Goal: Find specific page/section: Find specific page/section

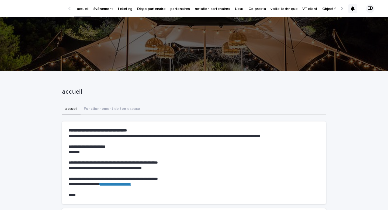
click at [99, 13] on link "événement" at bounding box center [103, 8] width 25 height 17
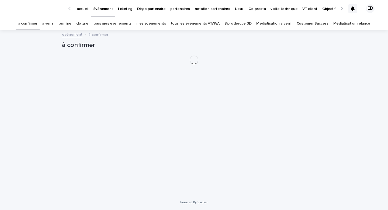
click at [236, 28] on link "Bibliothèque 3D" at bounding box center [238, 23] width 27 height 13
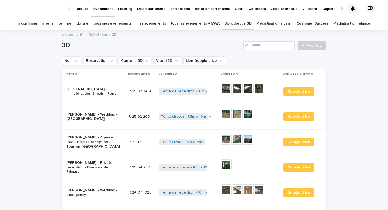
click at [225, 29] on link "Bibliothèque 3D" at bounding box center [238, 23] width 27 height 13
click at [211, 29] on link "tous les événements ATAWA" at bounding box center [195, 23] width 49 height 13
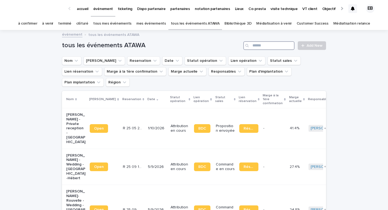
click at [272, 45] on input "Search" at bounding box center [268, 45] width 51 height 9
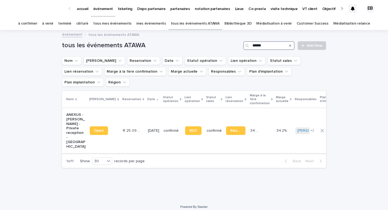
type input "******"
click at [125, 111] on td "R 25 09 848 R 25 09 848" at bounding box center [133, 130] width 25 height 45
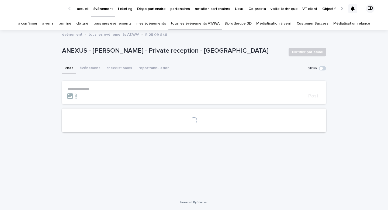
click at [115, 89] on p "**********" at bounding box center [193, 89] width 253 height 5
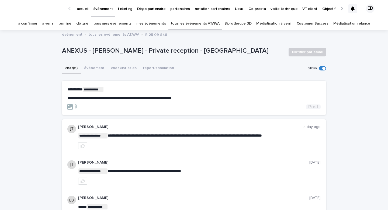
click at [309, 106] on button "Post" at bounding box center [313, 106] width 15 height 5
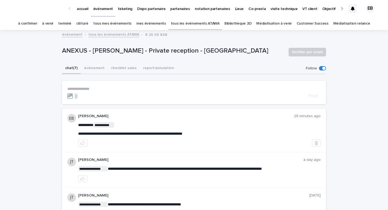
click at [97, 12] on link "événement" at bounding box center [103, 8] width 25 height 16
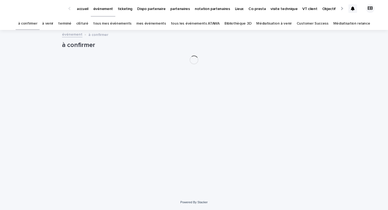
click at [106, 26] on link "tous mes événements" at bounding box center [112, 23] width 38 height 13
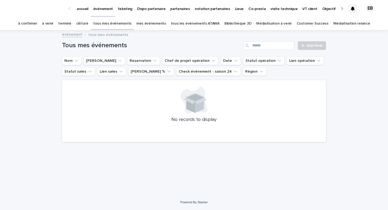
click at [101, 10] on p "événement" at bounding box center [103, 5] width 20 height 11
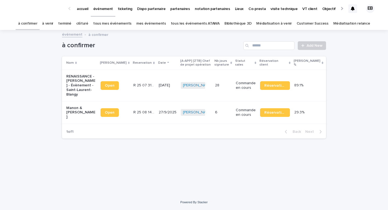
click at [195, 27] on link "tous les événements ATAWA" at bounding box center [195, 23] width 49 height 13
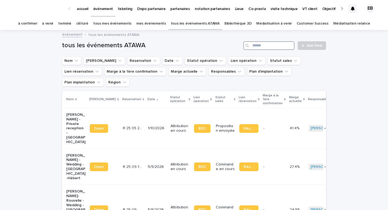
click at [275, 46] on input "Search" at bounding box center [268, 45] width 51 height 9
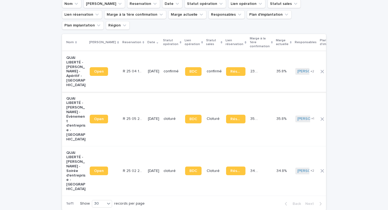
scroll to position [66, 0]
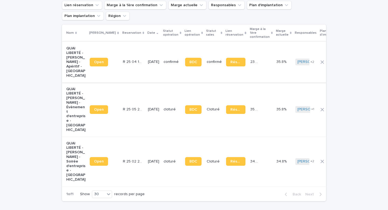
type input "********"
click at [129, 58] on p "R 25 04 1489" at bounding box center [133, 61] width 20 height 6
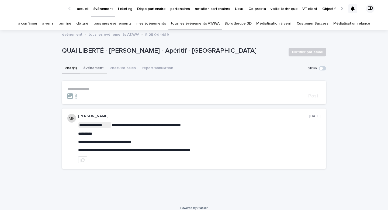
click at [90, 67] on button "événement" at bounding box center [93, 68] width 27 height 11
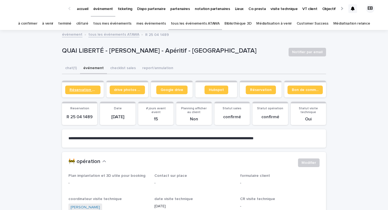
click at [84, 91] on span "Réservation client" at bounding box center [83, 90] width 27 height 4
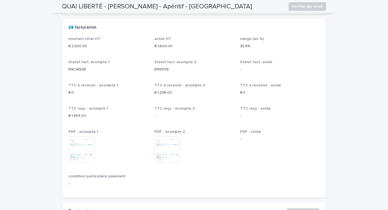
scroll to position [944, 0]
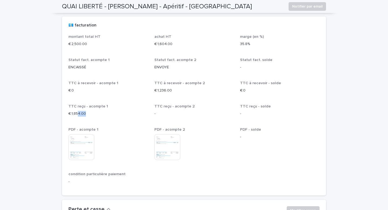
drag, startPoint x: 79, startPoint y: 113, endPoint x: 84, endPoint y: 113, distance: 5.7
click at [84, 113] on p "€ 1,854.00" at bounding box center [108, 114] width 80 height 6
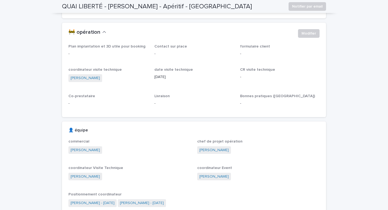
scroll to position [6, 0]
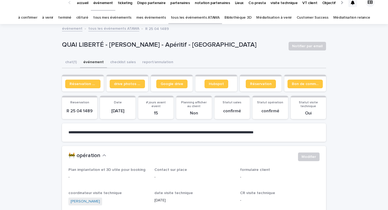
click at [80, 4] on p "accueil" at bounding box center [83, -1] width 12 height 11
